Goal: Task Accomplishment & Management: Manage account settings

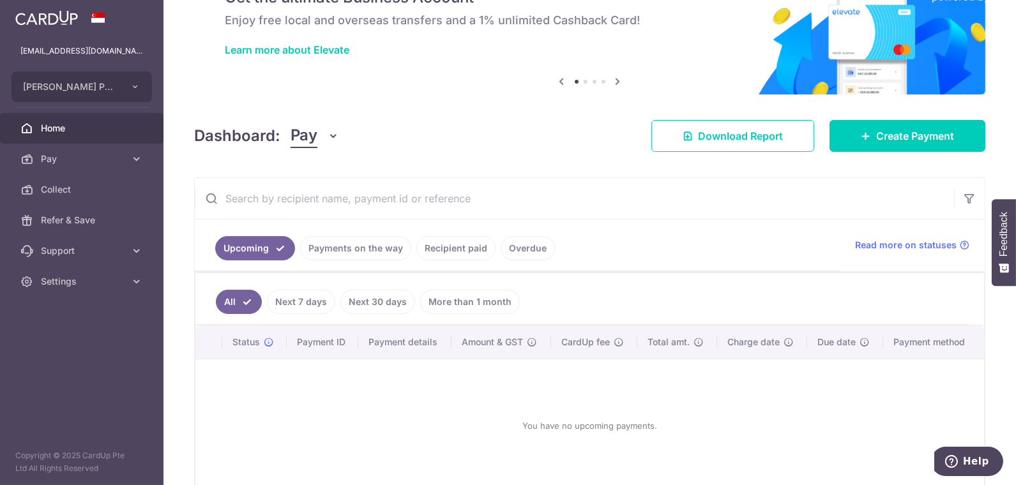
scroll to position [71, 0]
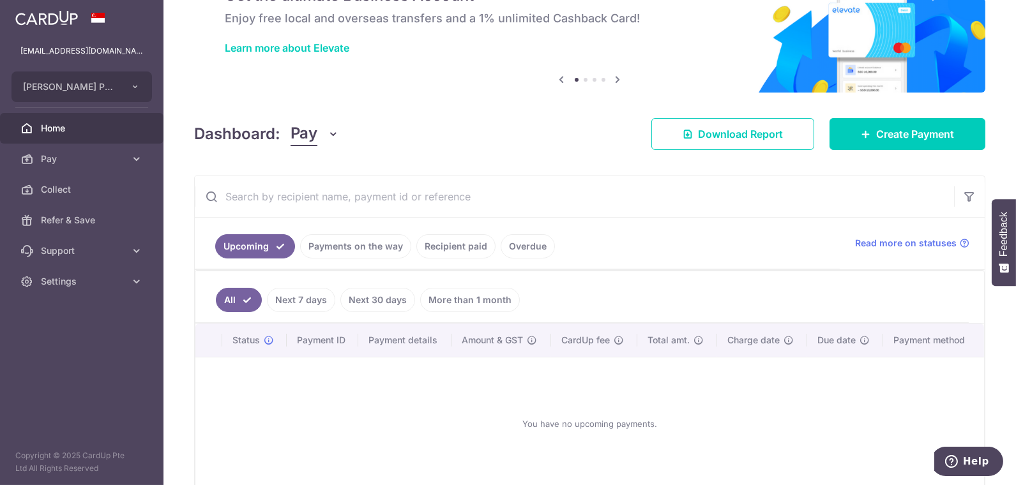
click at [455, 251] on link "Recipient paid" at bounding box center [455, 246] width 79 height 24
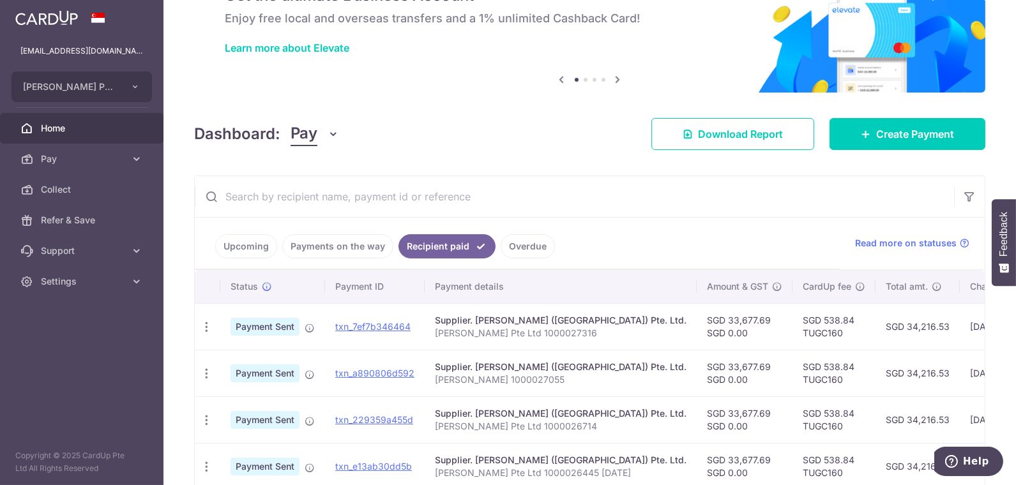
scroll to position [142, 0]
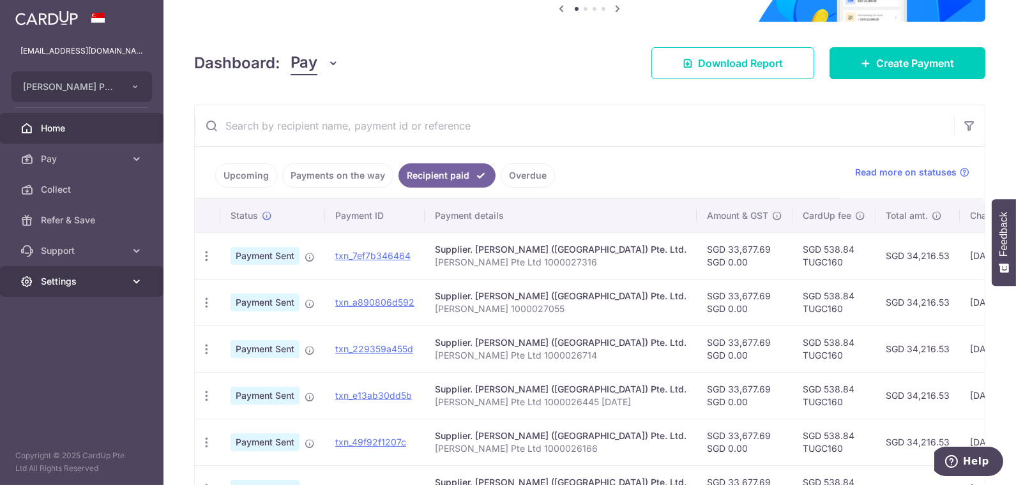
click at [54, 279] on span "Settings" at bounding box center [83, 281] width 84 height 13
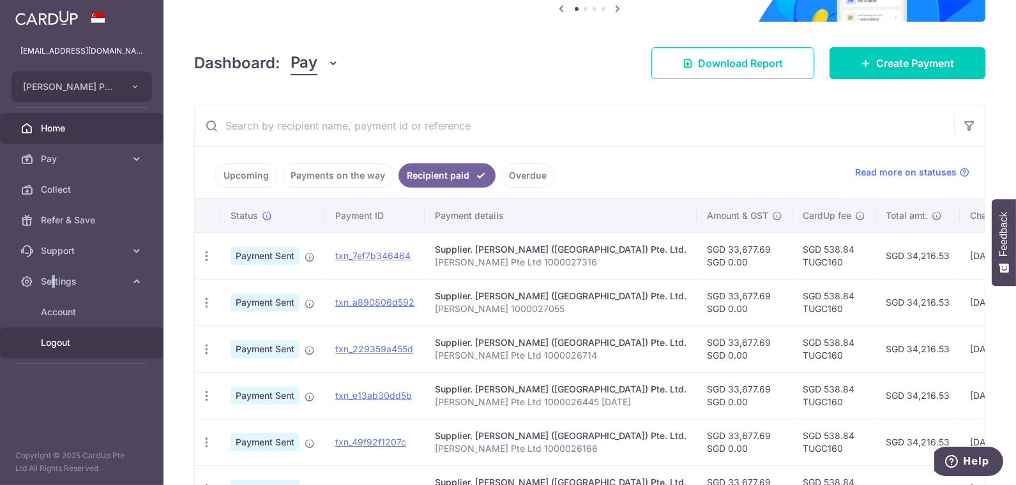
drag, startPoint x: 56, startPoint y: 282, endPoint x: 59, endPoint y: 347, distance: 65.2
click at [59, 347] on span "Logout" at bounding box center [83, 342] width 84 height 13
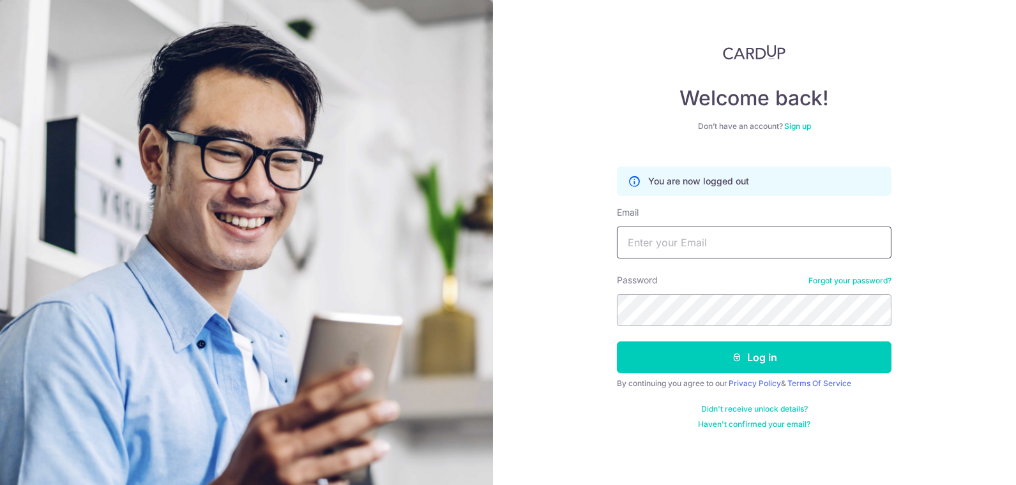
drag, startPoint x: 656, startPoint y: 249, endPoint x: 712, endPoint y: 230, distance: 59.2
click at [659, 248] on input "Email" at bounding box center [754, 243] width 275 height 32
paste input "sheldon@theultimate.com.sg"
type input "sheldon@theultimate.com.sg"
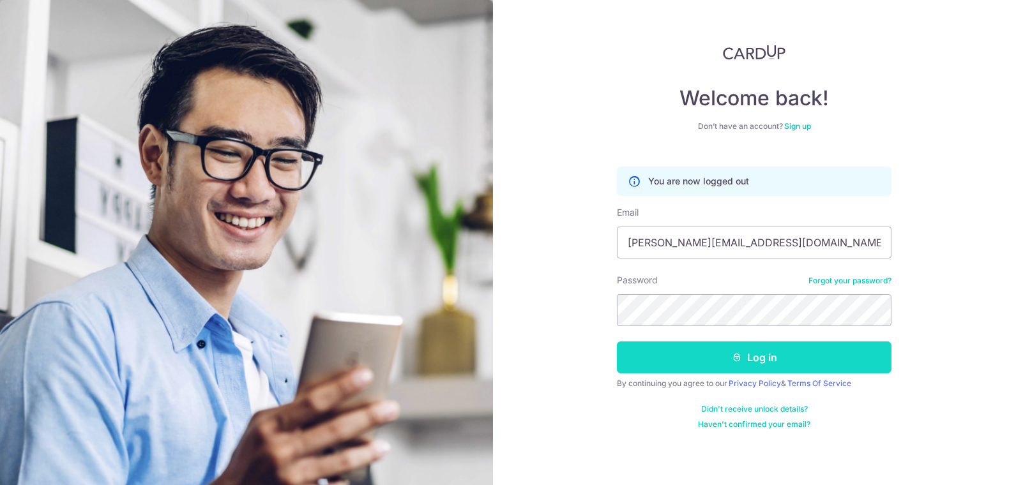
click at [723, 352] on button "Log in" at bounding box center [754, 358] width 275 height 32
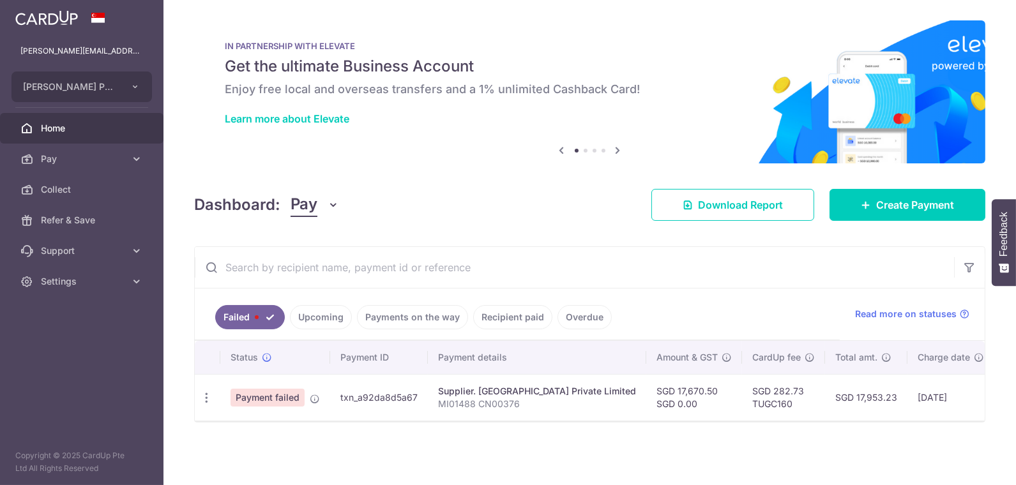
scroll to position [1, 0]
